Goal: Find specific page/section: Find specific page/section

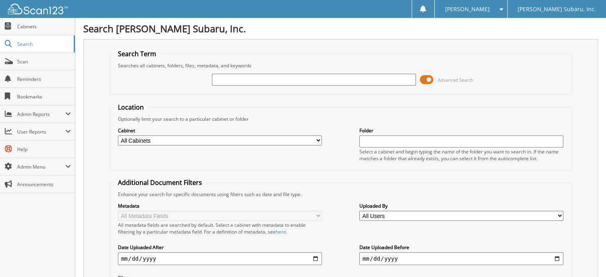
type input "a"
type input "ARROW"
click at [420, 79] on span at bounding box center [427, 80] width 14 height 12
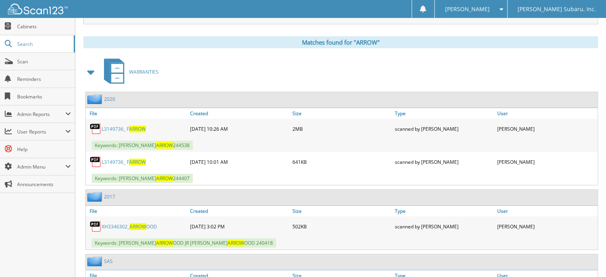
scroll to position [120, 0]
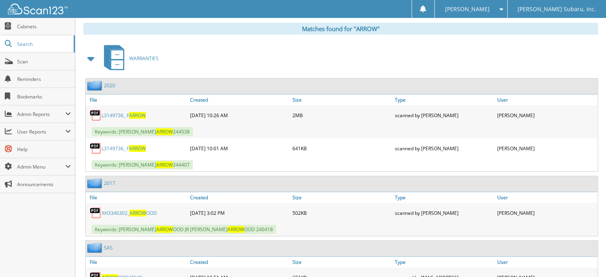
click at [90, 58] on span at bounding box center [91, 58] width 11 height 14
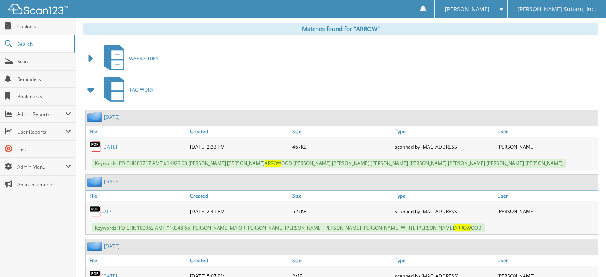
click at [91, 91] on span at bounding box center [91, 90] width 11 height 14
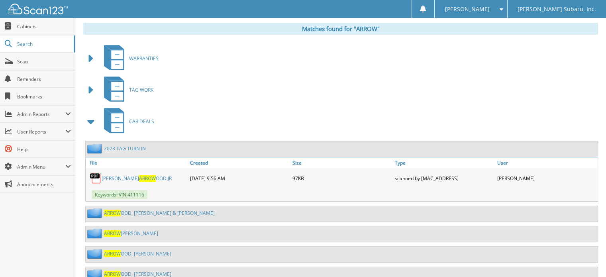
click at [95, 122] on span at bounding box center [91, 121] width 11 height 14
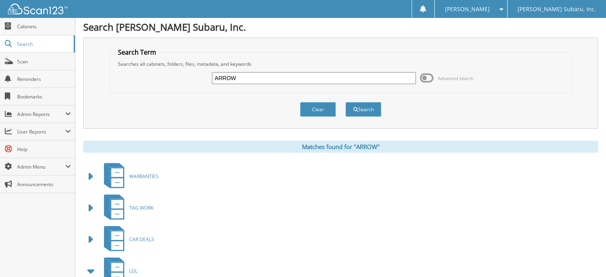
scroll to position [0, 0]
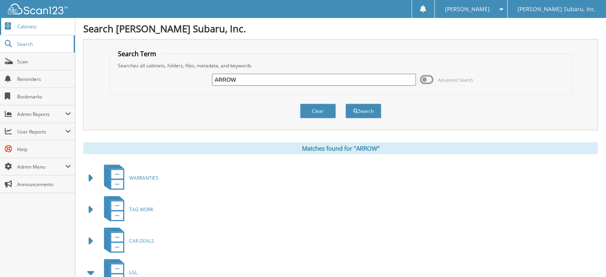
click at [40, 25] on span "Cabinets" at bounding box center [44, 26] width 54 height 7
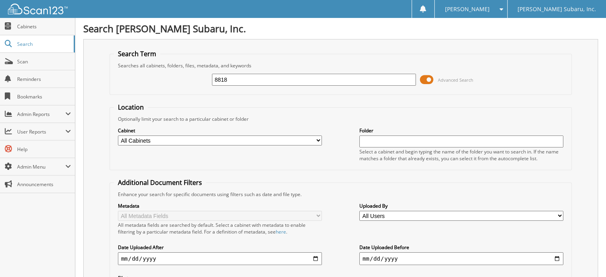
type input "8818"
click at [424, 75] on span at bounding box center [427, 80] width 14 height 12
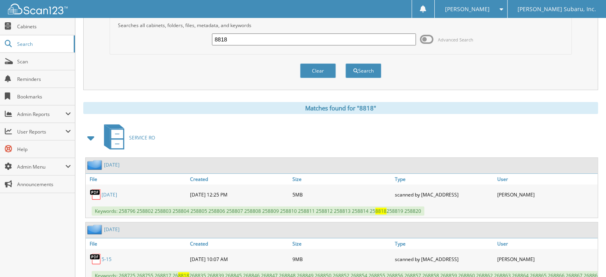
scroll to position [120, 0]
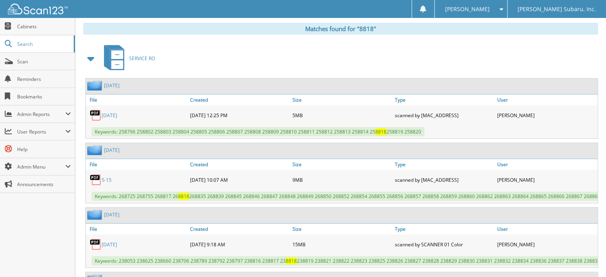
click at [89, 57] on span at bounding box center [91, 58] width 11 height 14
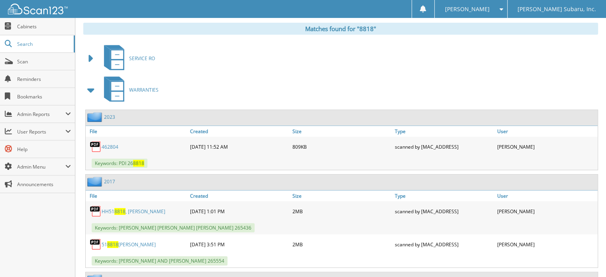
click at [96, 84] on span at bounding box center [91, 90] width 11 height 14
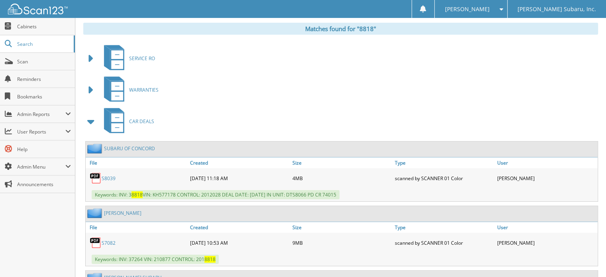
click at [96, 118] on span at bounding box center [91, 121] width 11 height 14
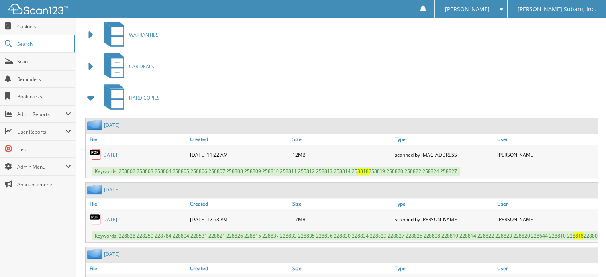
scroll to position [239, 0]
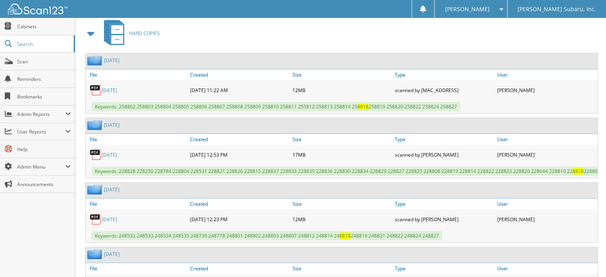
click at [90, 26] on span at bounding box center [91, 33] width 11 height 14
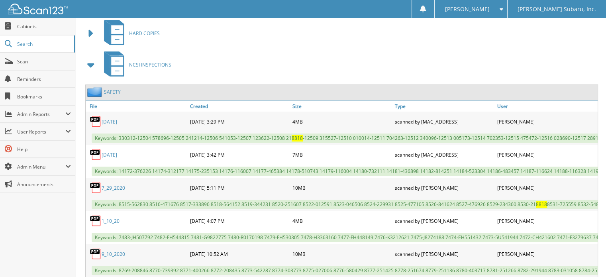
click at [86, 63] on span at bounding box center [91, 65] width 11 height 14
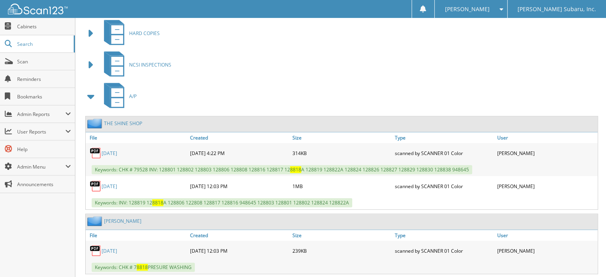
click at [95, 93] on span at bounding box center [91, 96] width 11 height 14
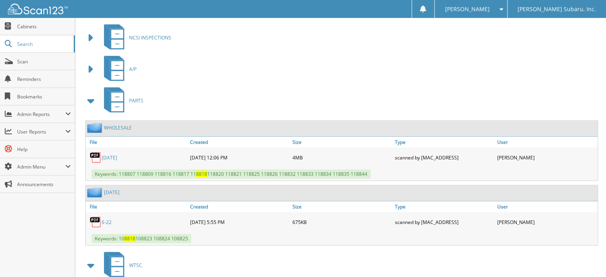
scroll to position [279, 0]
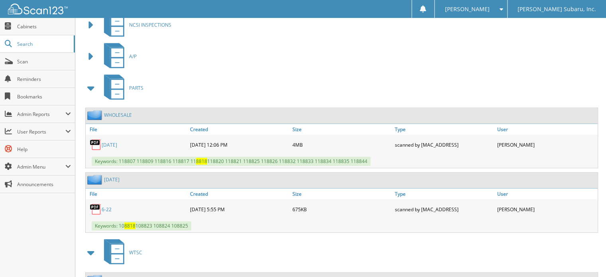
click at [94, 82] on span at bounding box center [91, 88] width 11 height 14
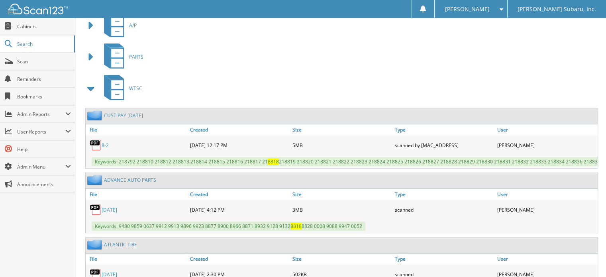
scroll to position [359, 0]
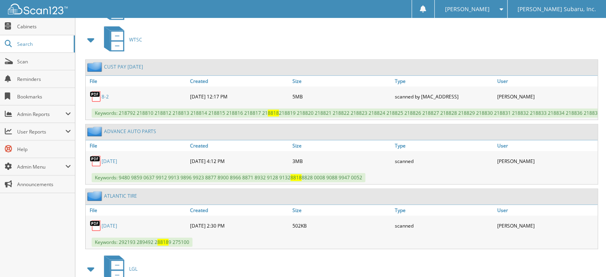
click at [91, 33] on span at bounding box center [91, 40] width 11 height 14
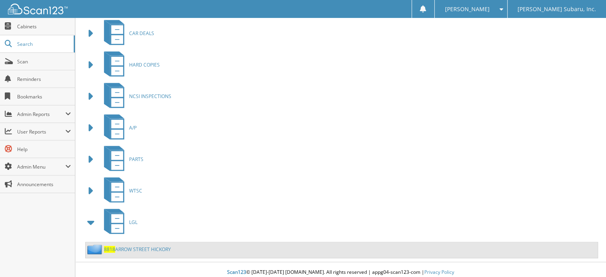
click at [144, 246] on link "8818 ARROW STREET HICKORY" at bounding box center [137, 249] width 67 height 7
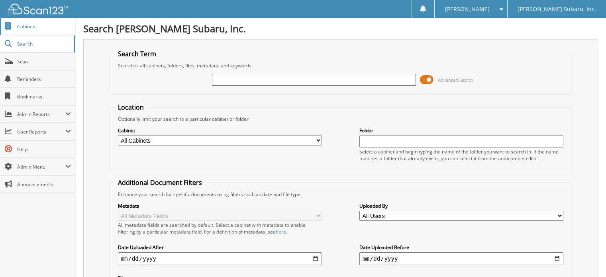
click at [20, 27] on span "Cabinets" at bounding box center [44, 26] width 54 height 7
click at [41, 58] on span "Scan" at bounding box center [44, 61] width 54 height 7
